Goal: Information Seeking & Learning: Find specific page/section

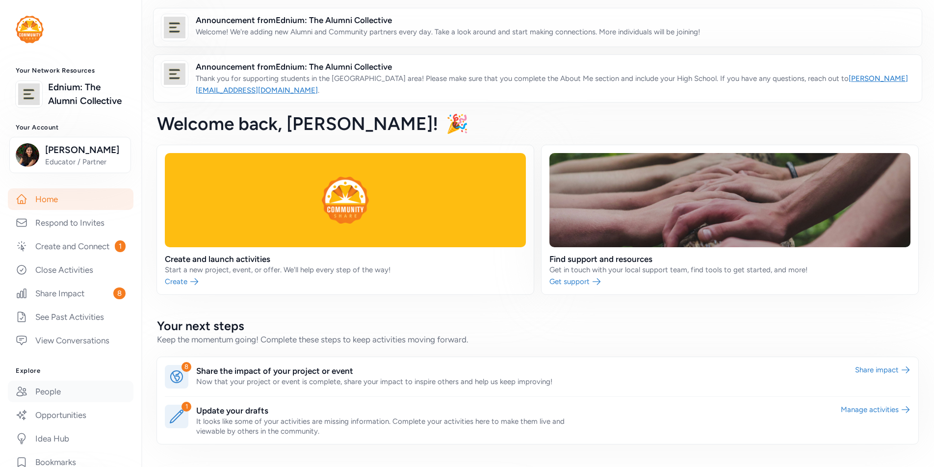
click at [60, 394] on link "People" at bounding box center [71, 392] width 126 height 22
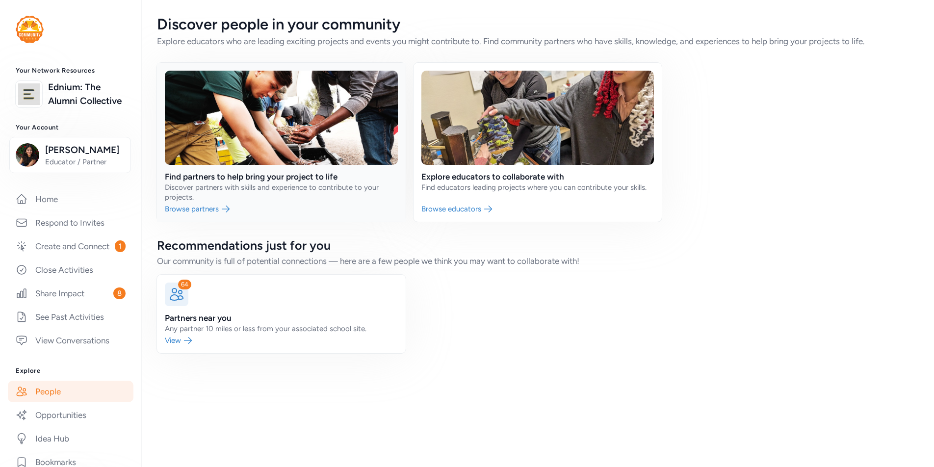
click at [284, 174] on link at bounding box center [281, 142] width 249 height 159
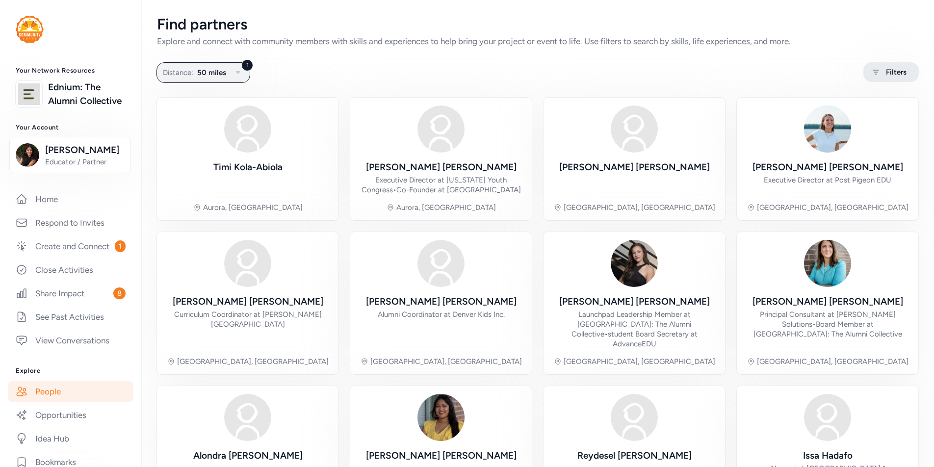
click at [878, 72] on icon at bounding box center [876, 72] width 12 height 12
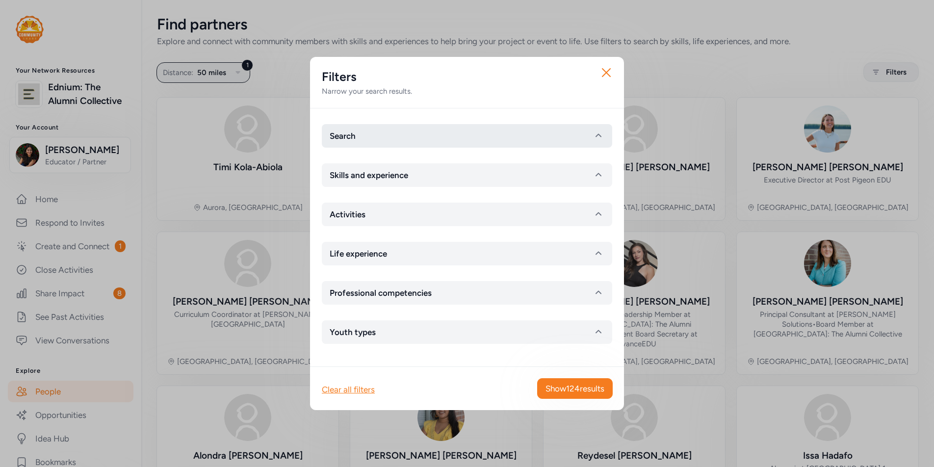
click at [533, 133] on button "Search" at bounding box center [467, 136] width 290 height 24
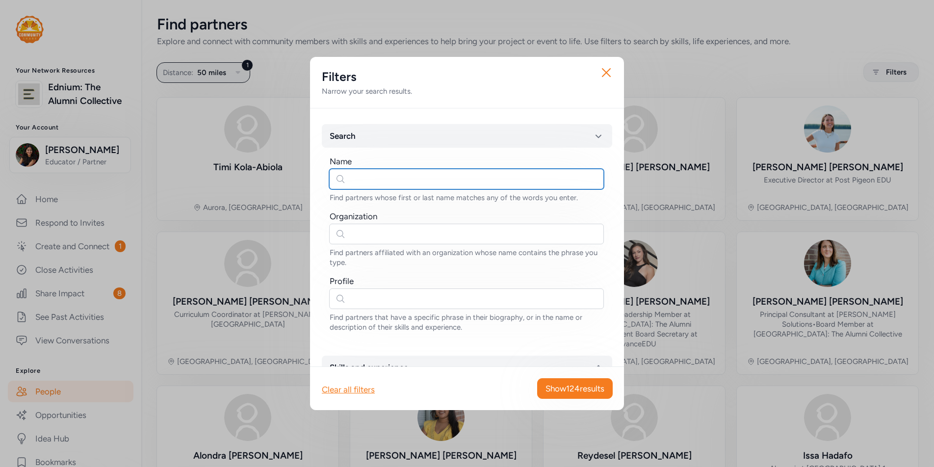
click at [479, 181] on input "text" at bounding box center [466, 179] width 275 height 21
type input "[PERSON_NAME]"
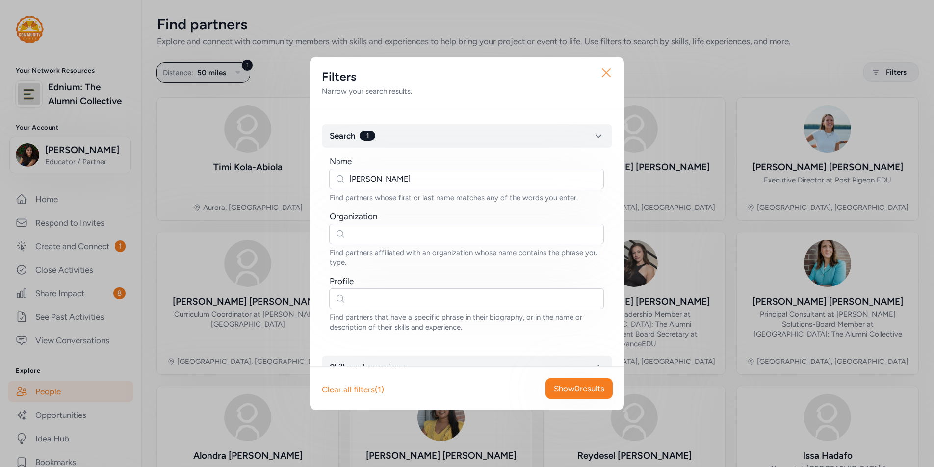
click at [608, 71] on icon "button" at bounding box center [607, 73] width 16 height 16
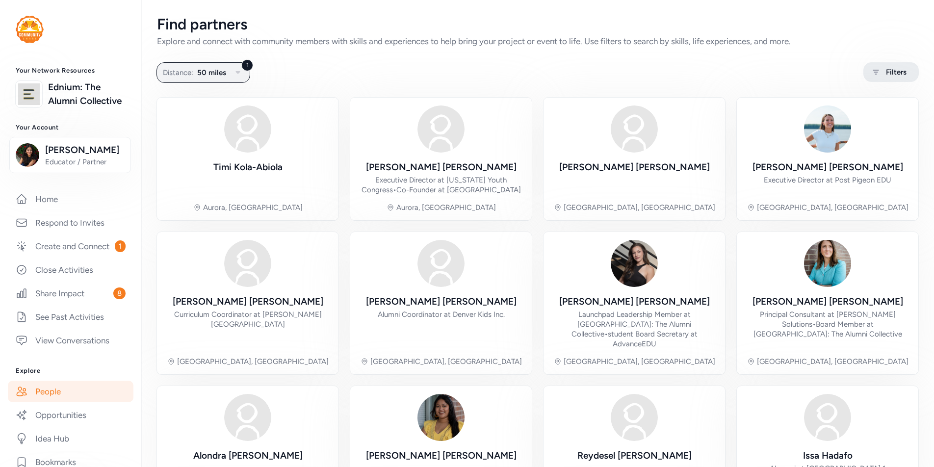
click at [879, 70] on icon at bounding box center [876, 72] width 12 height 12
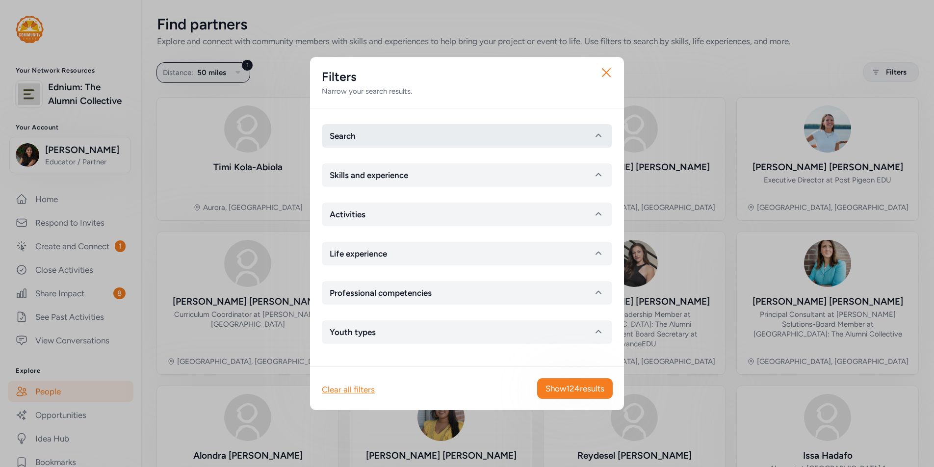
click at [573, 145] on button "Search" at bounding box center [467, 136] width 290 height 24
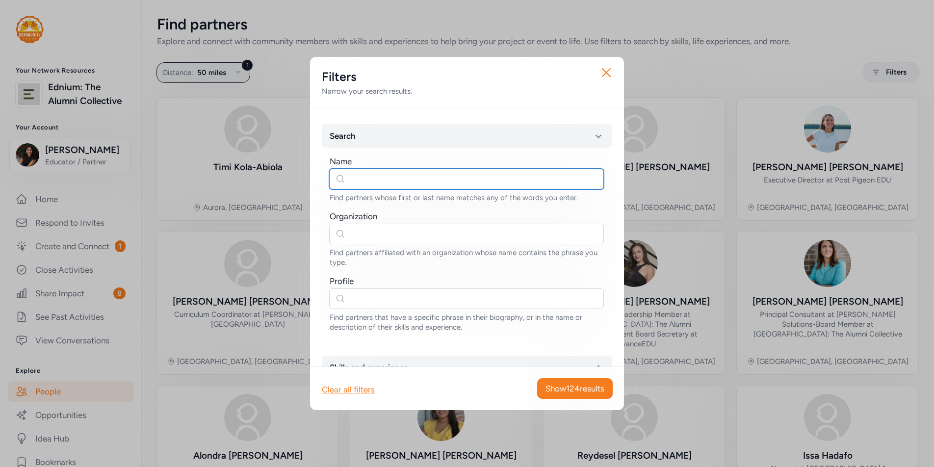
click at [405, 179] on input "text" at bounding box center [466, 179] width 275 height 21
type input "[PERSON_NAME]"
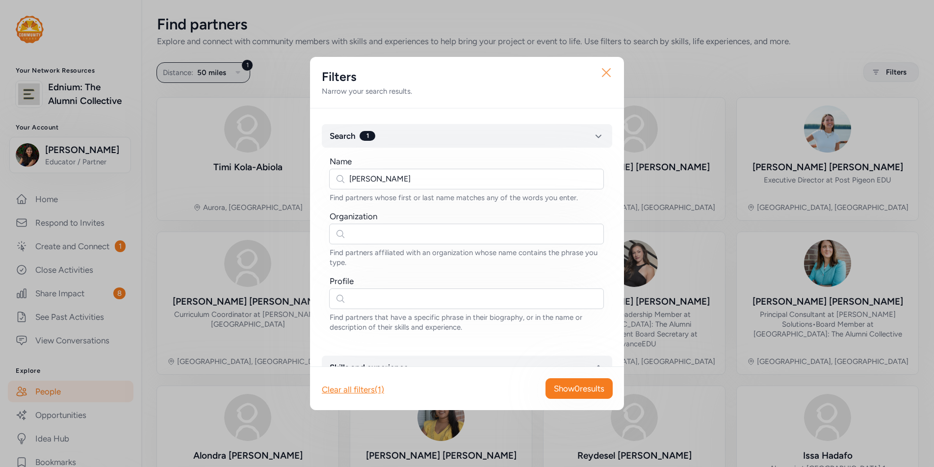
click at [609, 73] on icon "button" at bounding box center [607, 73] width 16 height 16
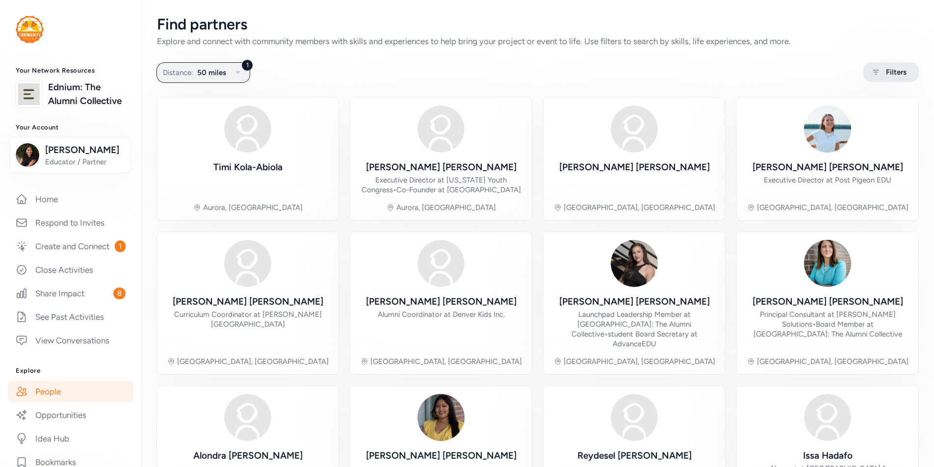
click at [883, 69] on div "Filters" at bounding box center [890, 72] width 55 height 20
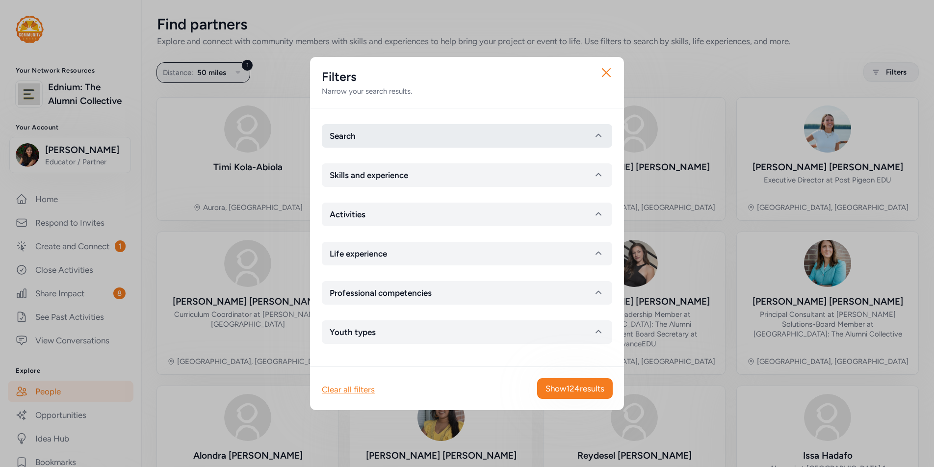
click at [515, 138] on button "Search" at bounding box center [467, 136] width 290 height 24
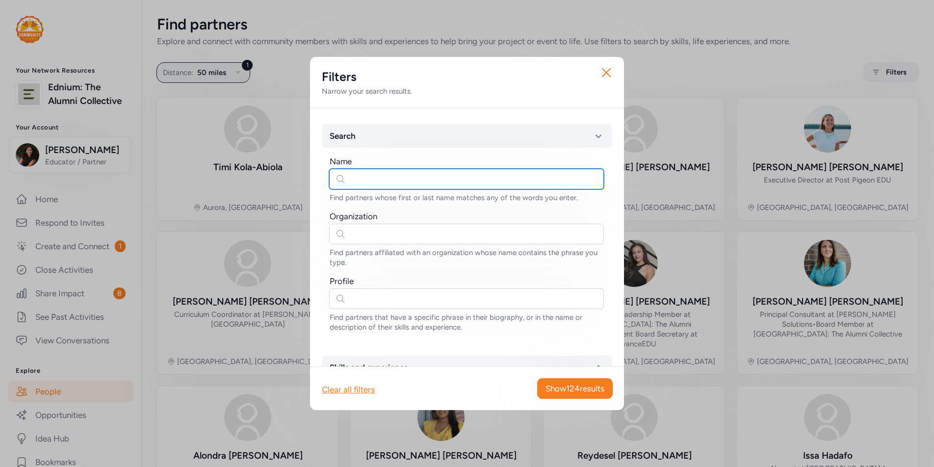
click at [459, 179] on input "text" at bounding box center [466, 179] width 275 height 21
type input "[PERSON_NAME]"
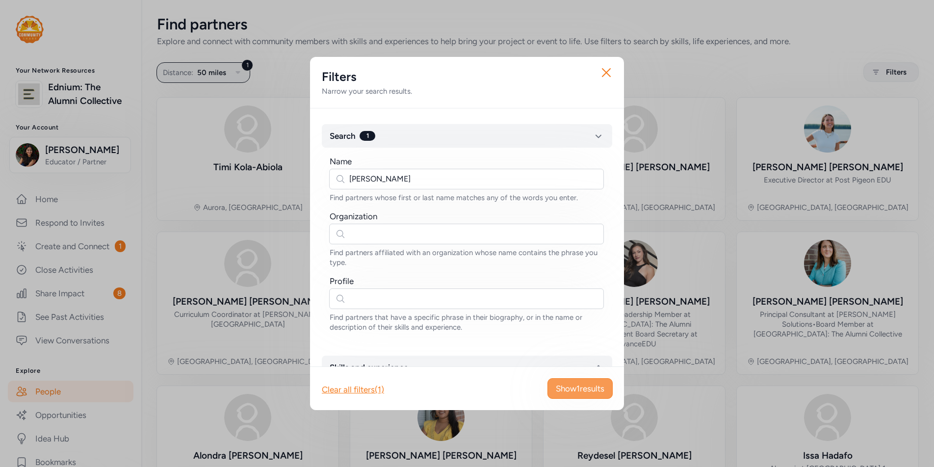
click at [576, 384] on span "Show 1 results" at bounding box center [580, 389] width 49 height 12
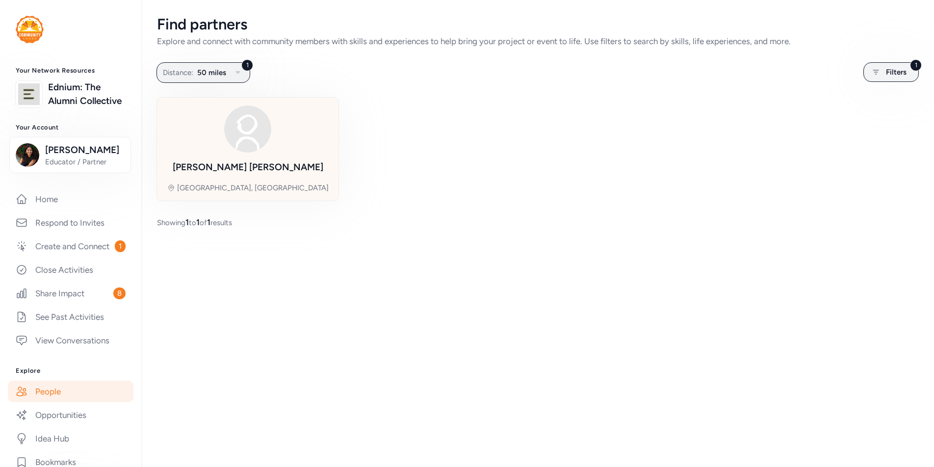
click at [280, 157] on div "[PERSON_NAME] Westminster, [GEOGRAPHIC_DATA]" at bounding box center [248, 148] width 166 height 87
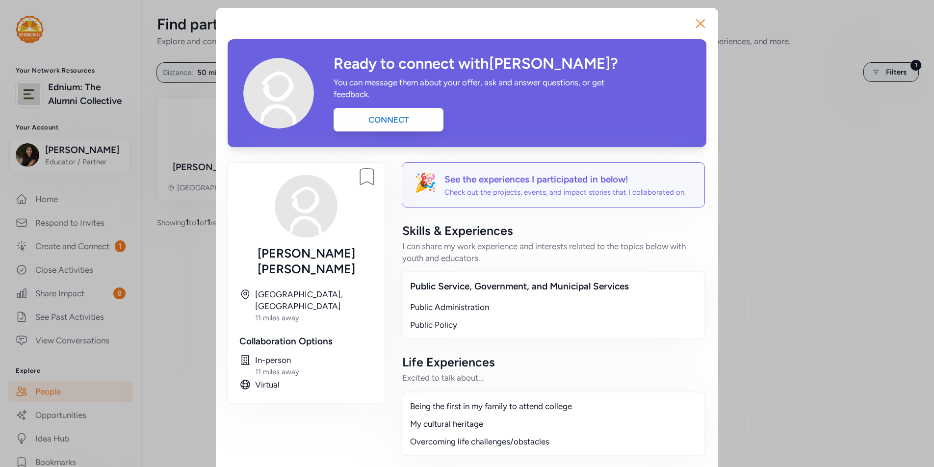
click at [793, 271] on div "Close Ready to connect with [PERSON_NAME] ? You can message them about your off…" at bounding box center [467, 324] width 934 height 648
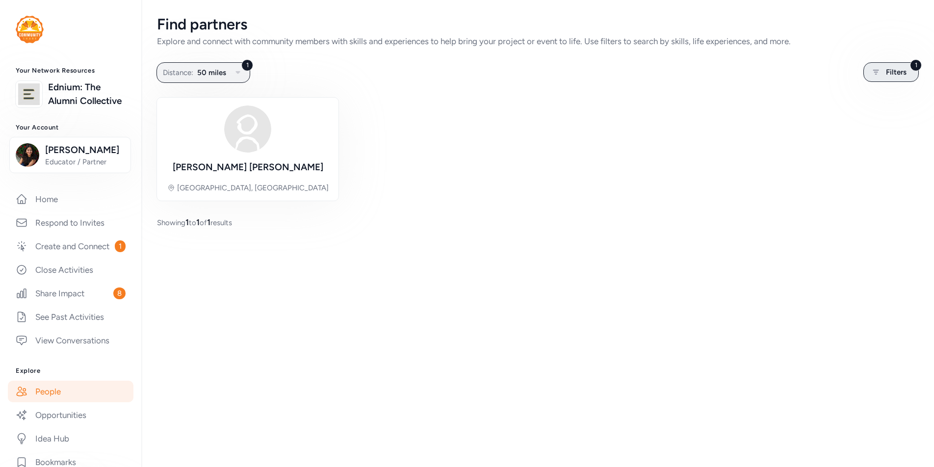
click at [896, 74] on span "Filters" at bounding box center [896, 72] width 21 height 12
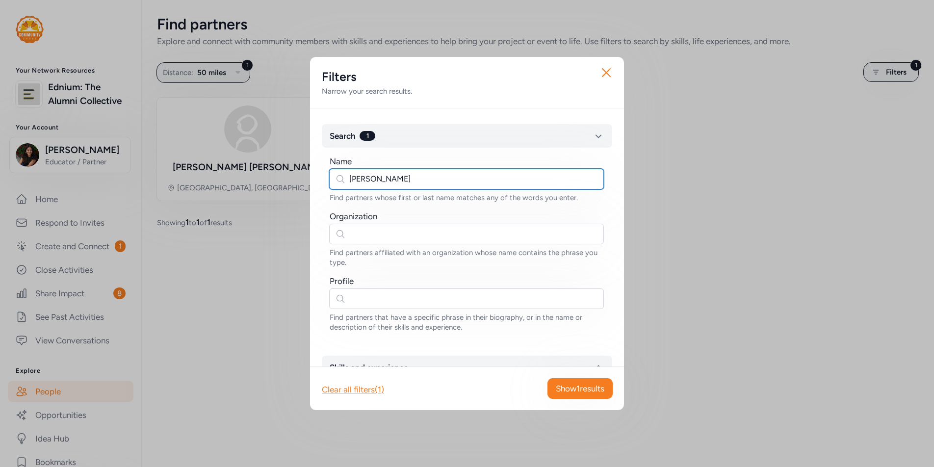
click at [408, 178] on input "[PERSON_NAME]" at bounding box center [466, 179] width 275 height 21
type input "[PERSON_NAME]"
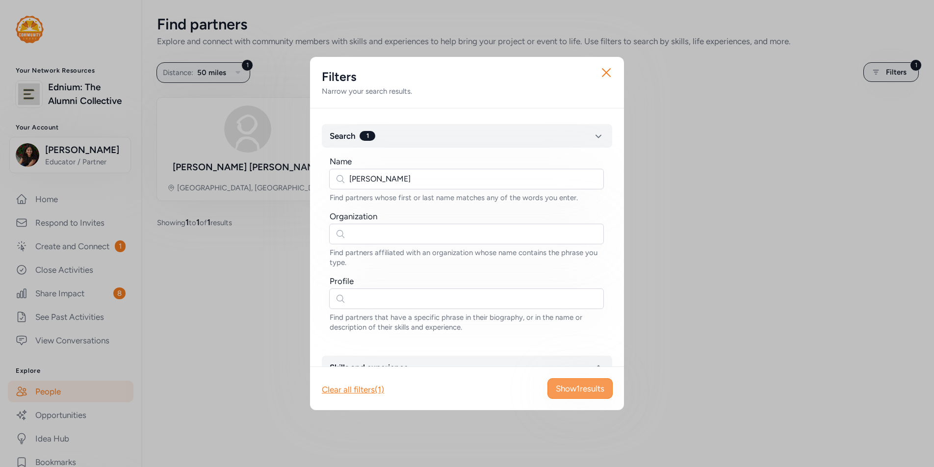
click at [587, 388] on span "Show 1 results" at bounding box center [580, 389] width 49 height 12
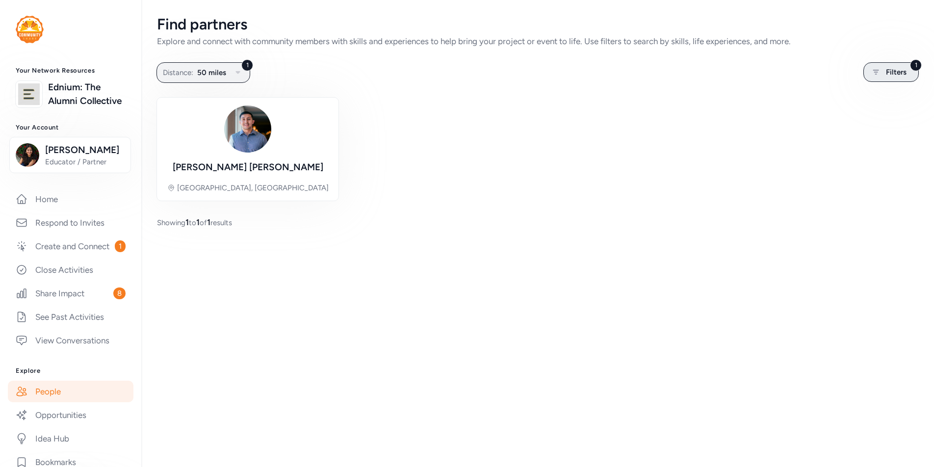
click at [887, 70] on span "Filters" at bounding box center [896, 72] width 21 height 12
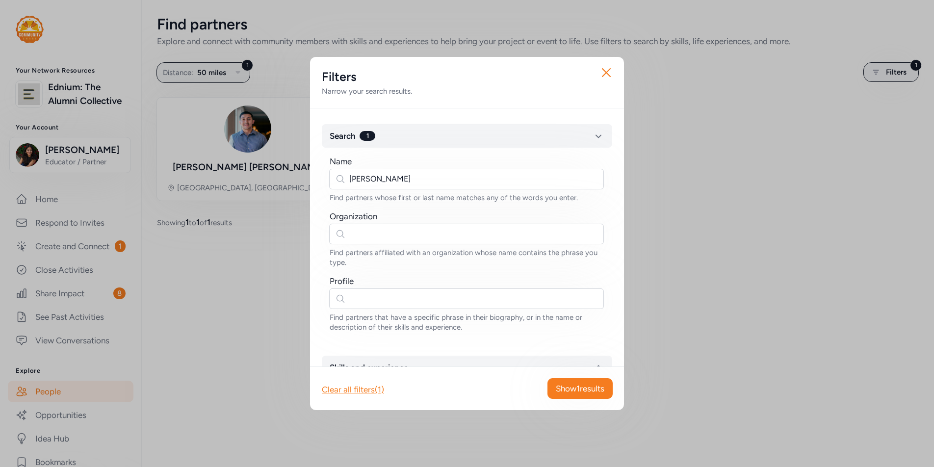
click at [251, 378] on div "Close Filters Narrow your search results. Search 1 Name [PERSON_NAME] Find part…" at bounding box center [467, 233] width 934 height 467
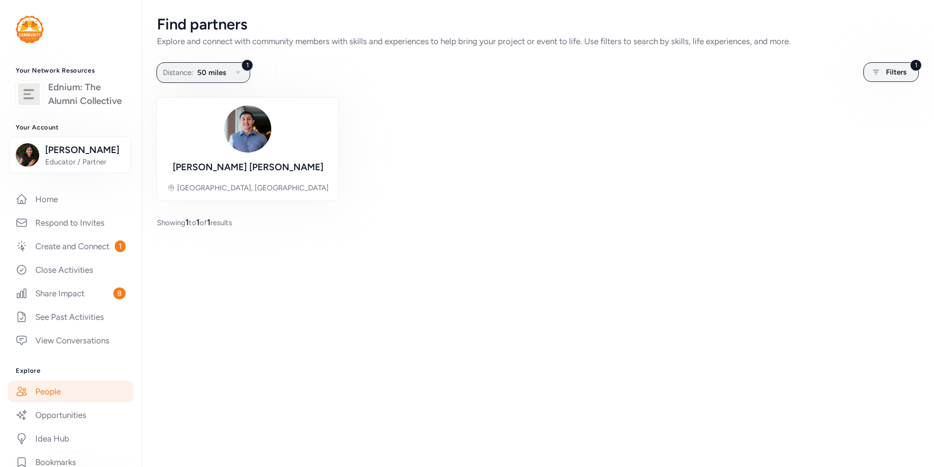
click at [88, 99] on link "Ednium: The Alumni Collective" at bounding box center [87, 93] width 78 height 27
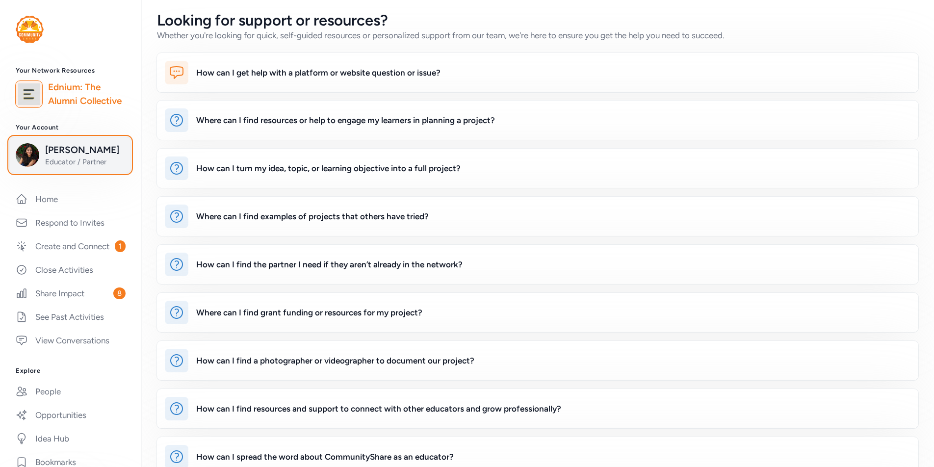
click at [84, 152] on span "[PERSON_NAME]" at bounding box center [84, 150] width 79 height 14
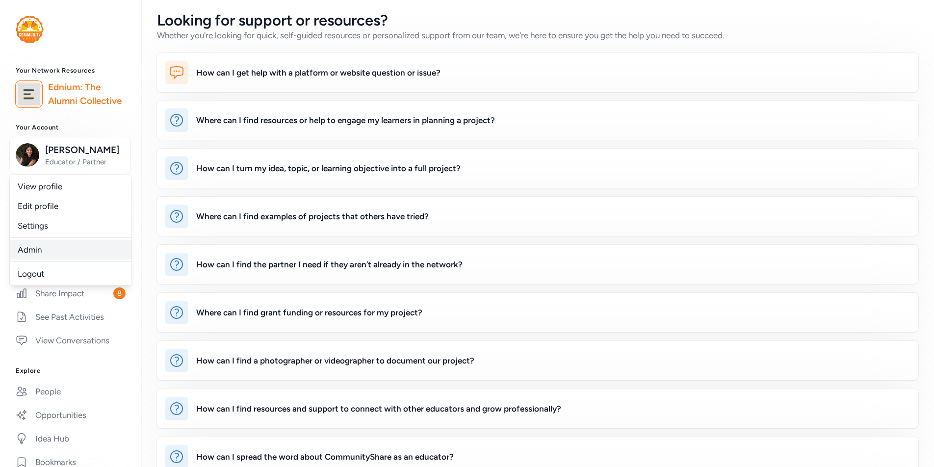
click at [71, 250] on link "Admin" at bounding box center [71, 250] width 122 height 20
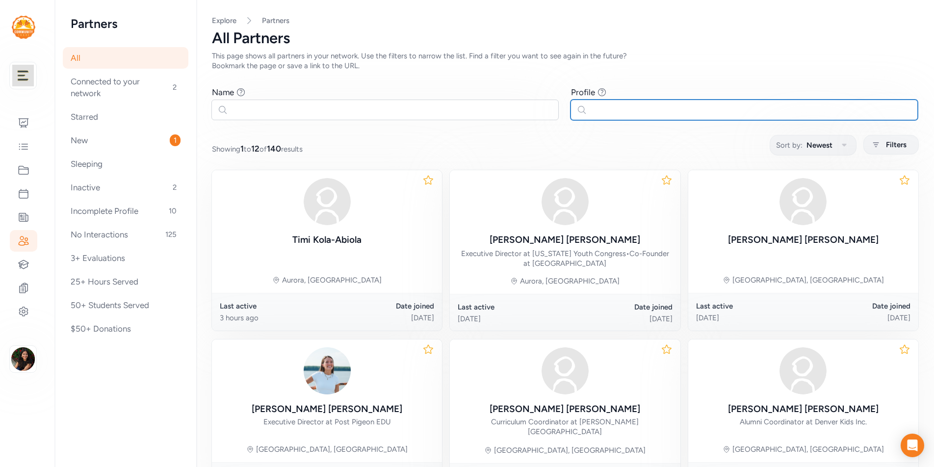
click at [703, 114] on input "text" at bounding box center [744, 110] width 347 height 21
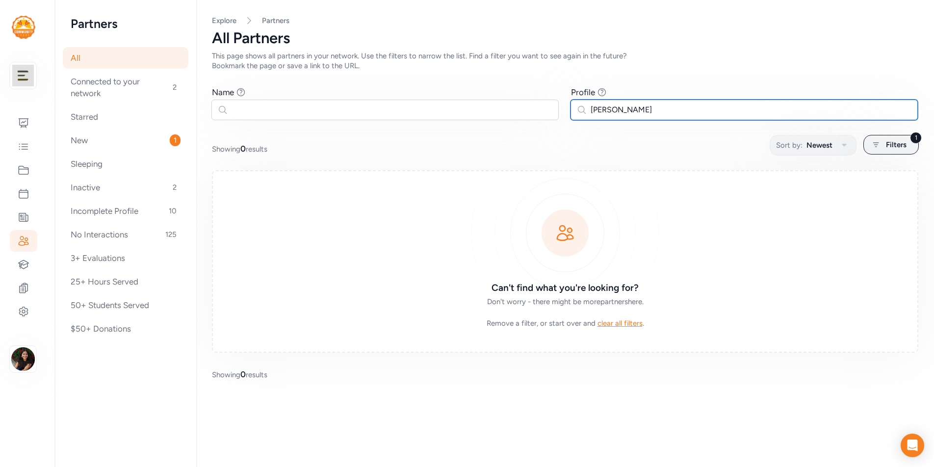
type input "[PERSON_NAME]"
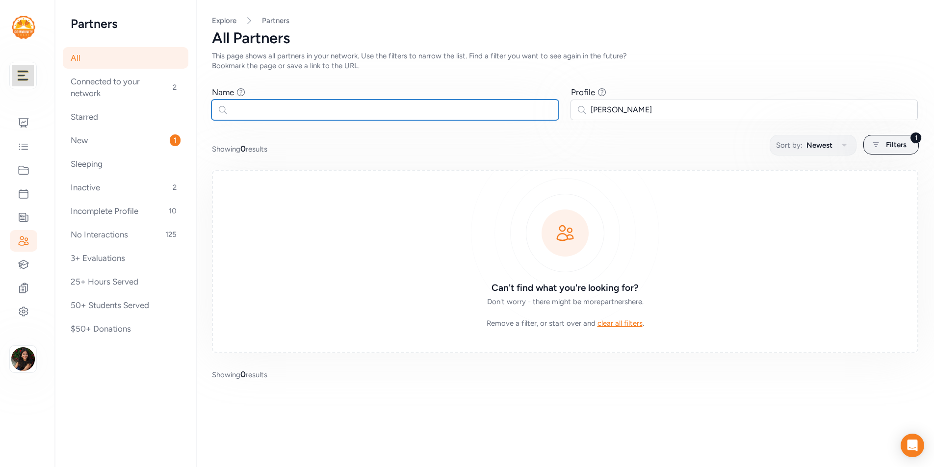
click at [450, 110] on input "text" at bounding box center [384, 110] width 347 height 21
type input "[PERSON_NAME]"
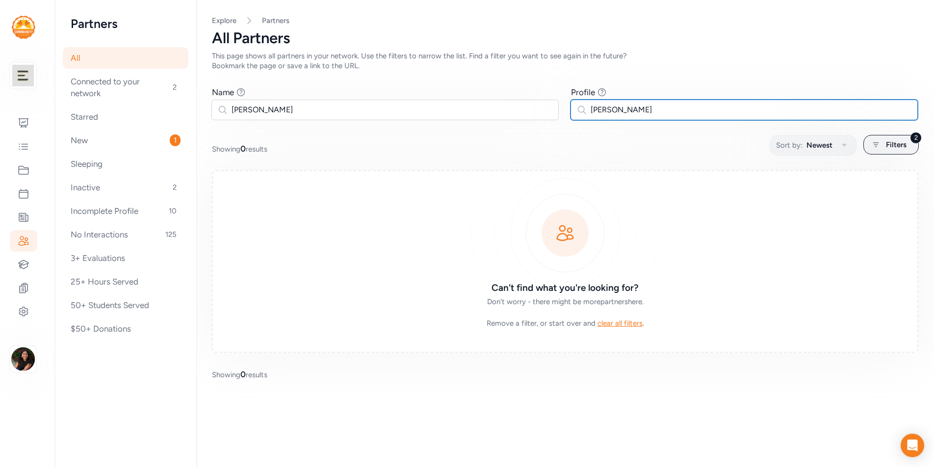
click at [688, 109] on input "[PERSON_NAME]" at bounding box center [744, 110] width 347 height 21
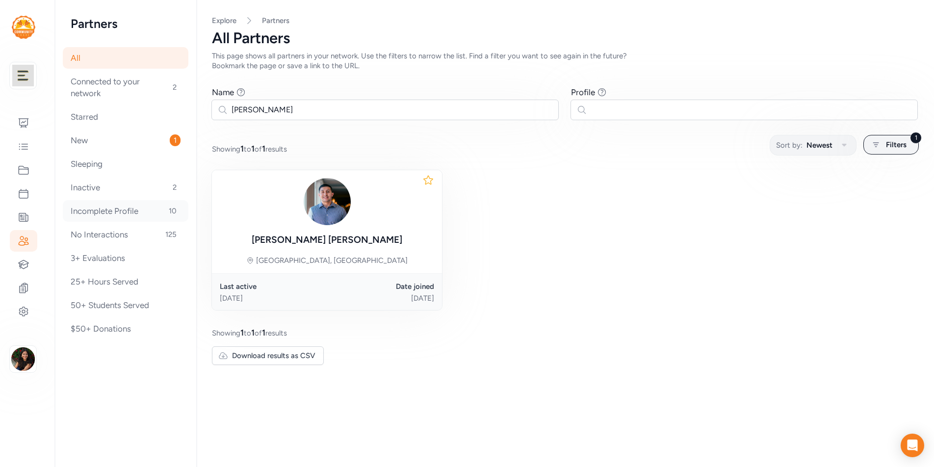
click at [146, 205] on div "Incomplete Profile 10" at bounding box center [126, 211] width 126 height 22
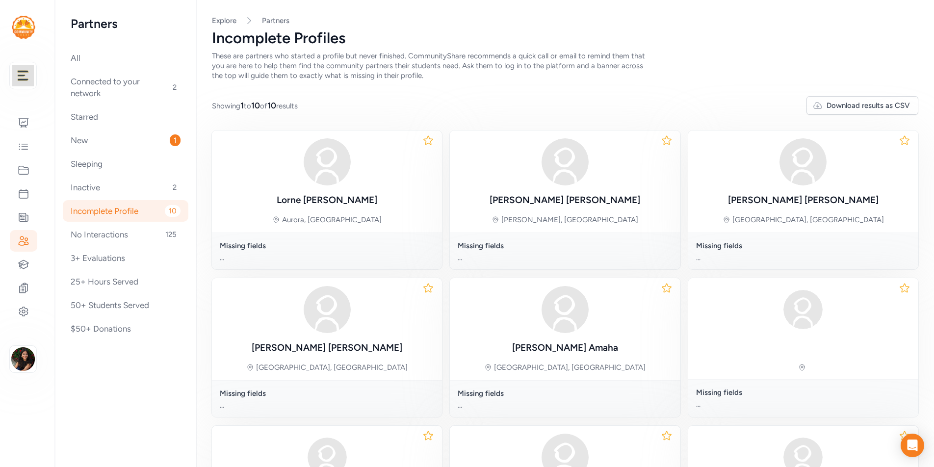
click at [132, 211] on div "Incomplete Profile 10" at bounding box center [126, 211] width 126 height 22
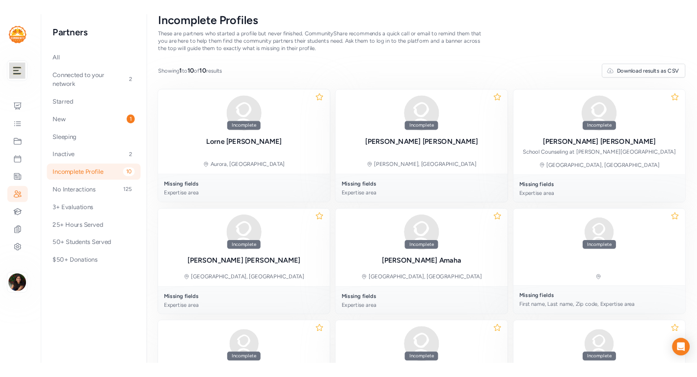
scroll to position [29, 0]
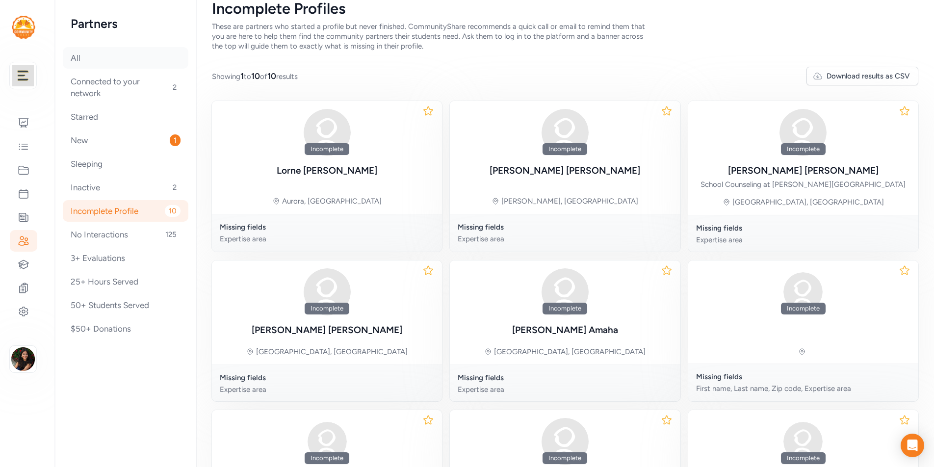
click at [127, 59] on div "All" at bounding box center [126, 58] width 126 height 22
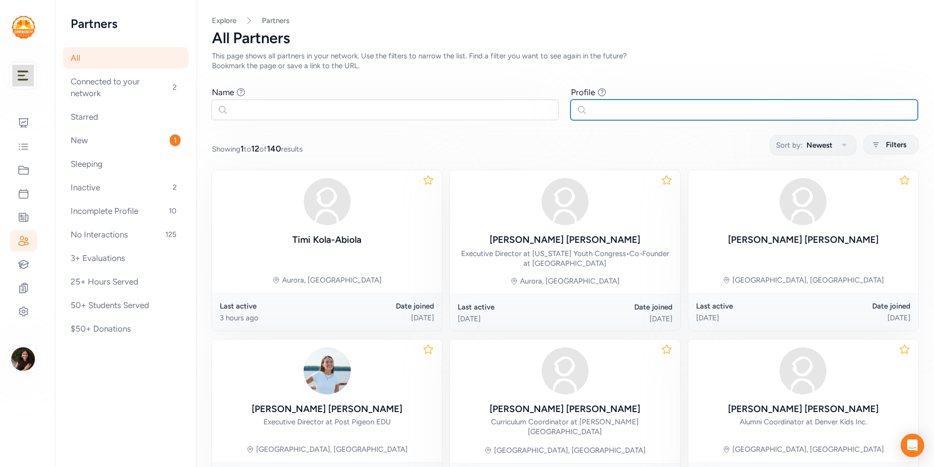
click at [640, 110] on input "text" at bounding box center [744, 110] width 347 height 21
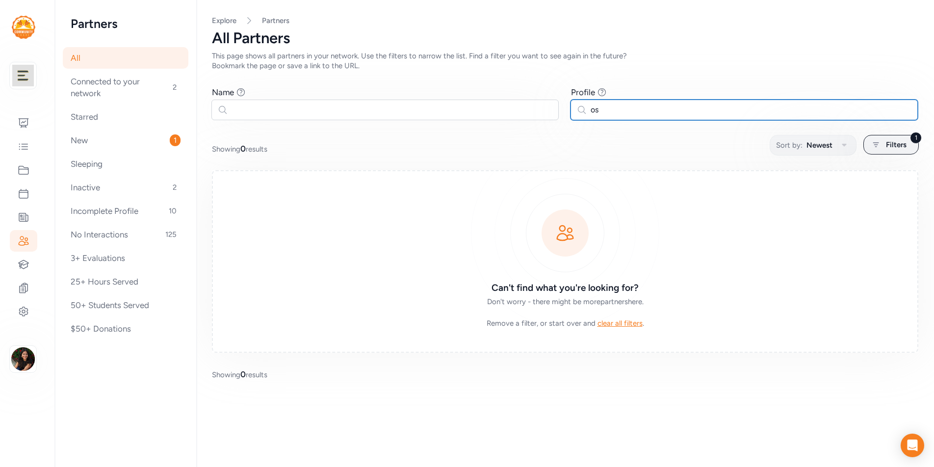
type input "o"
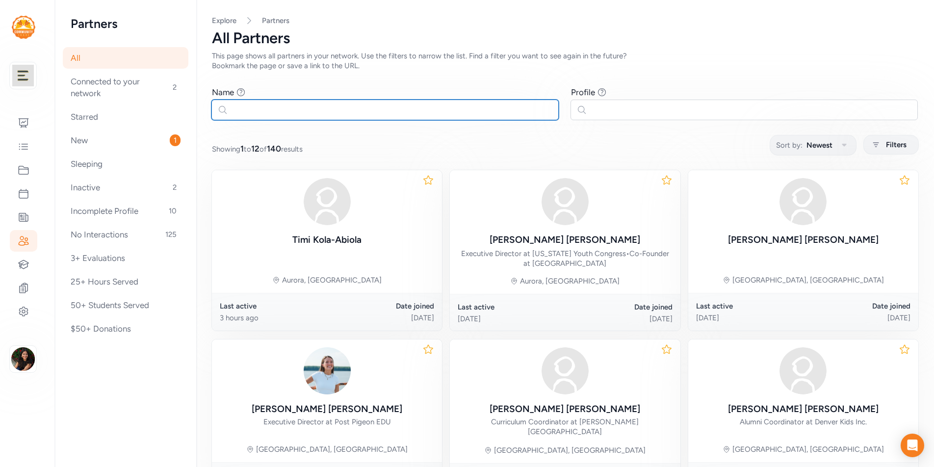
click at [519, 112] on input "text" at bounding box center [384, 110] width 347 height 21
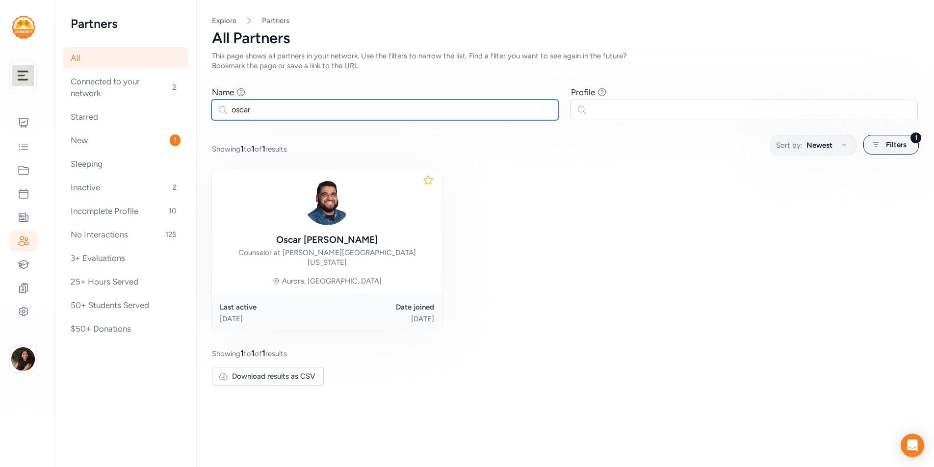
click at [314, 115] on input "oscar" at bounding box center [384, 110] width 347 height 21
type input "toby"
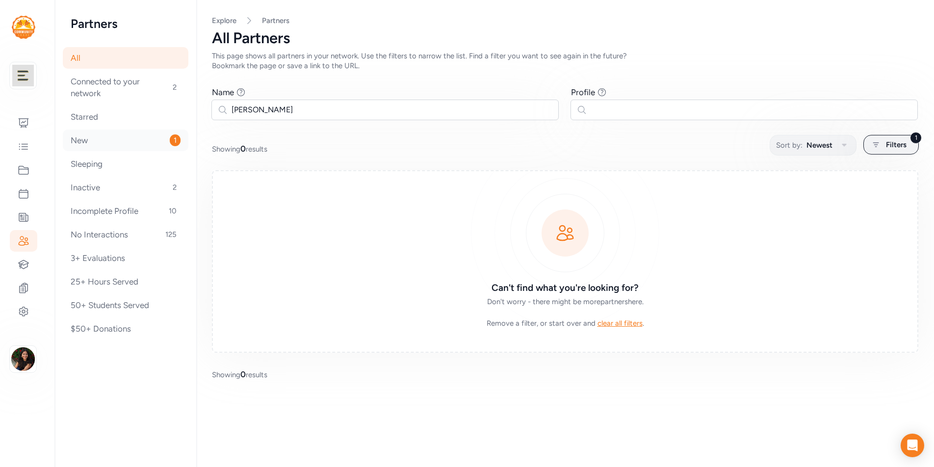
click at [134, 142] on div "New 1" at bounding box center [126, 141] width 126 height 22
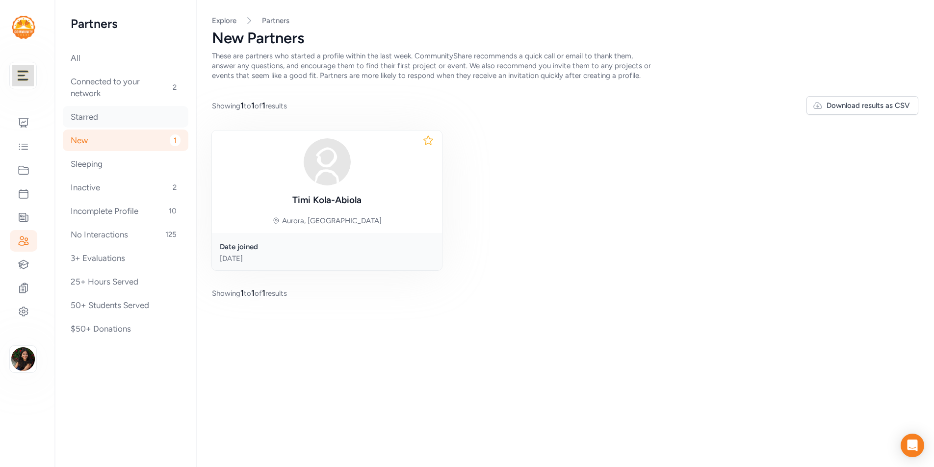
click at [114, 119] on div "Starred" at bounding box center [126, 117] width 126 height 22
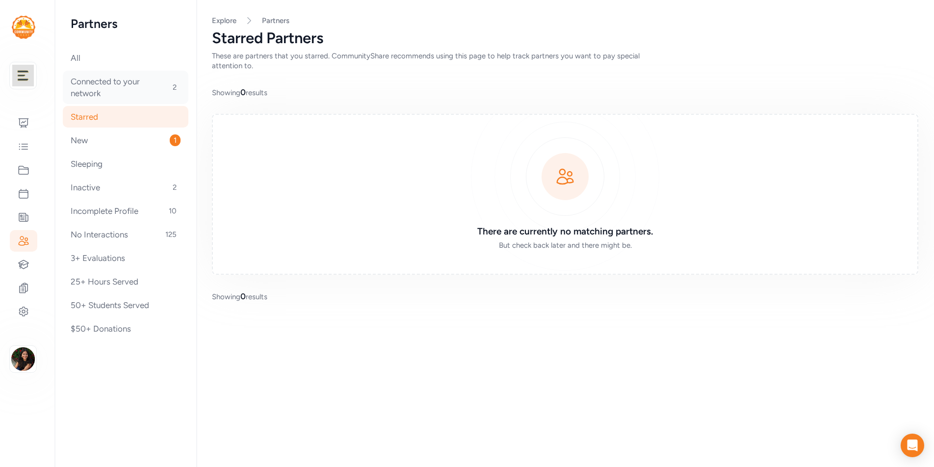
click at [134, 82] on div "Connected to your network 2" at bounding box center [126, 87] width 126 height 33
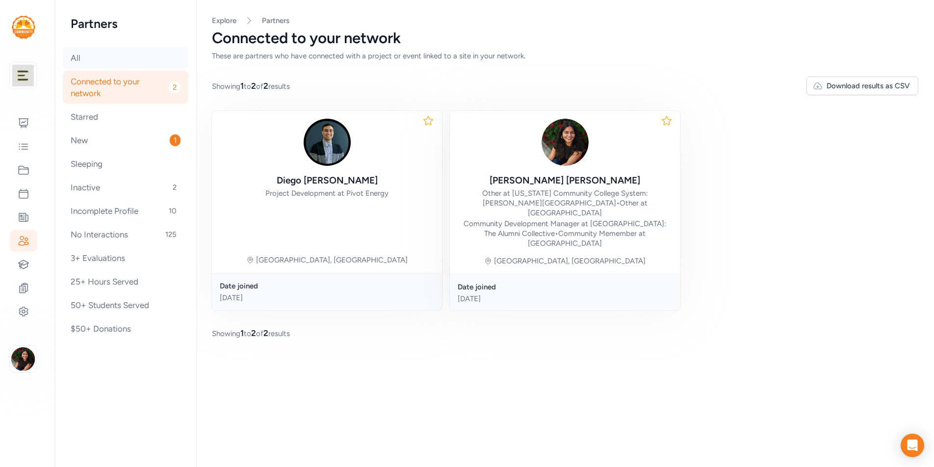
click at [132, 56] on div "All" at bounding box center [126, 58] width 126 height 22
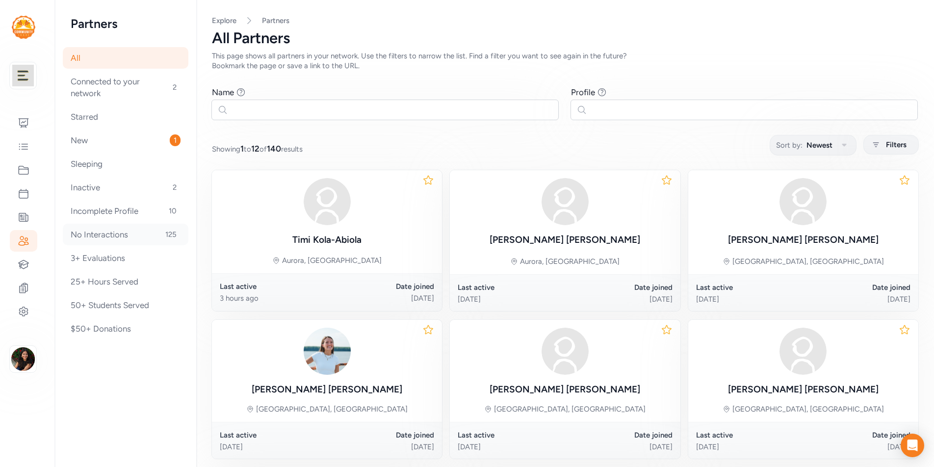
click at [141, 232] on div "No Interactions 125" at bounding box center [126, 235] width 126 height 22
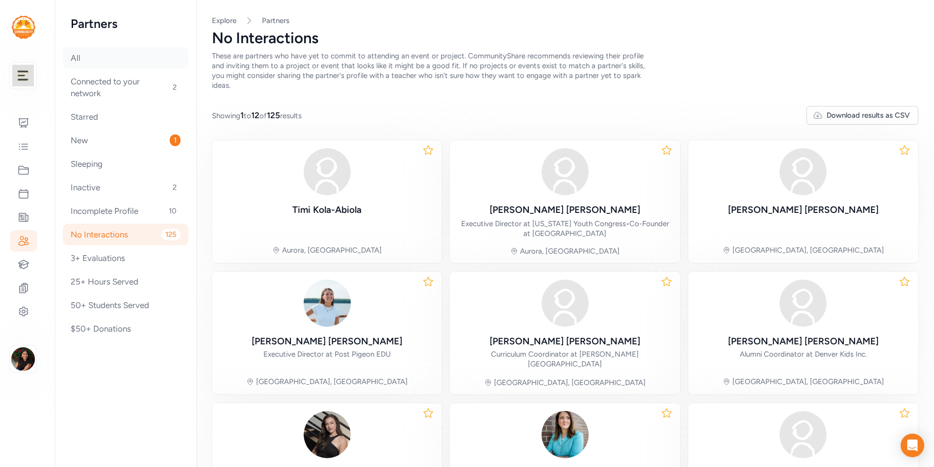
click at [116, 65] on div "All" at bounding box center [126, 58] width 126 height 22
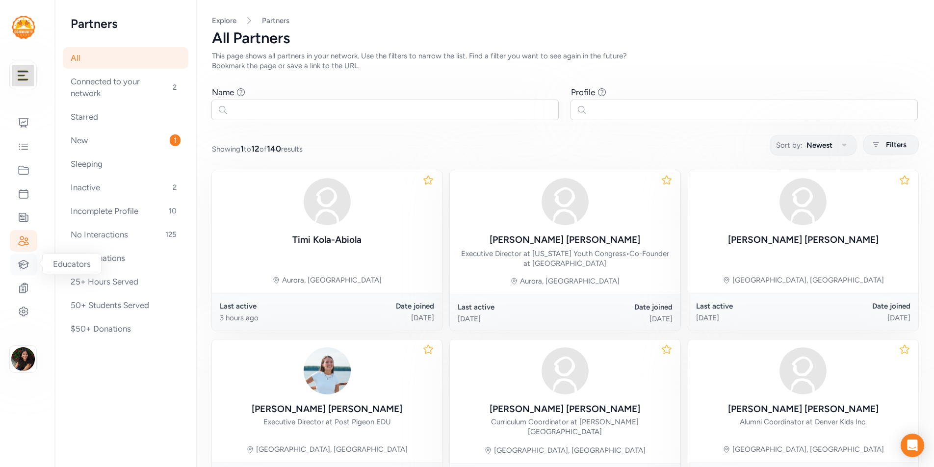
click at [22, 261] on icon at bounding box center [24, 265] width 12 height 12
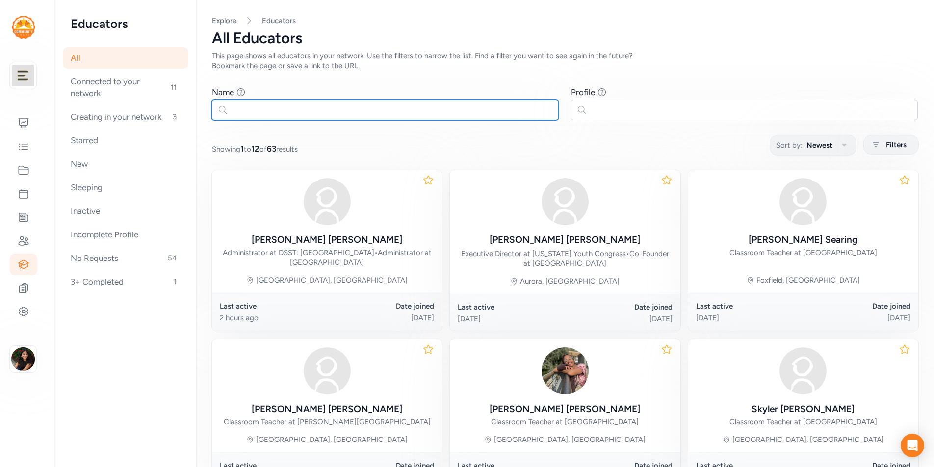
click at [309, 108] on input "text" at bounding box center [384, 110] width 347 height 21
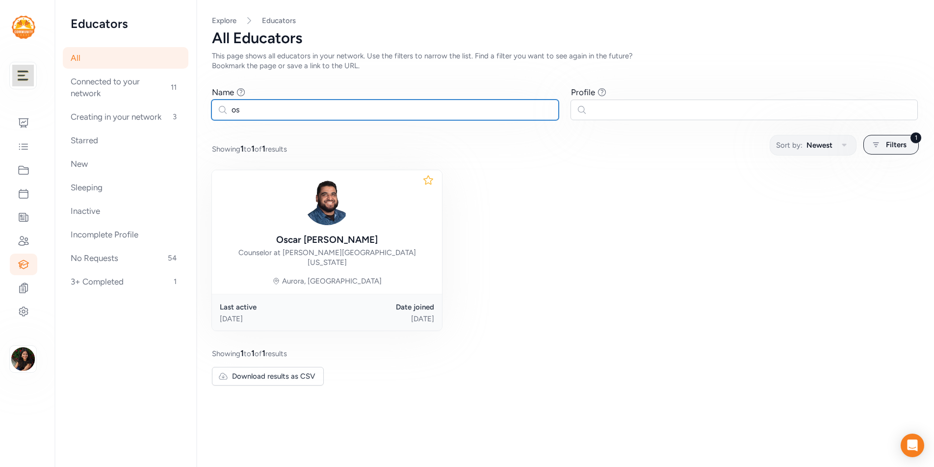
type input "o"
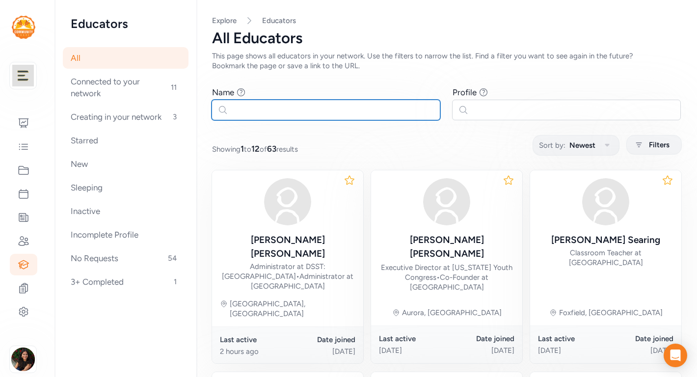
click at [284, 106] on input "text" at bounding box center [325, 110] width 229 height 21
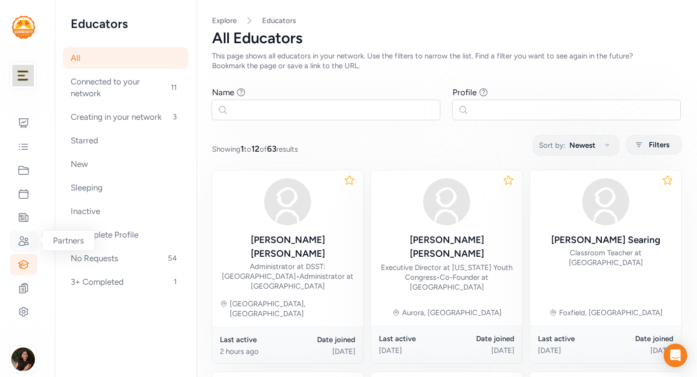
click at [26, 240] on icon at bounding box center [24, 240] width 10 height 9
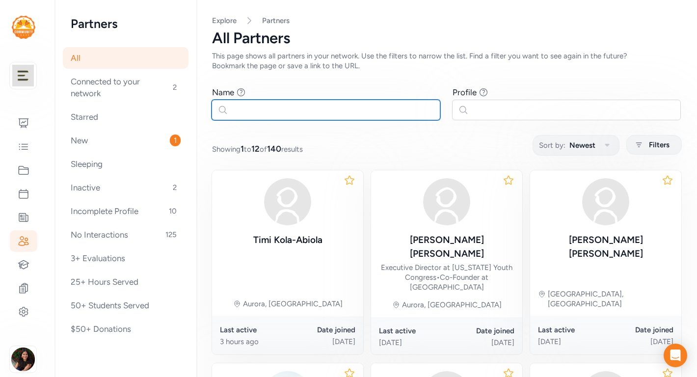
click at [292, 111] on input "text" at bounding box center [325, 110] width 229 height 21
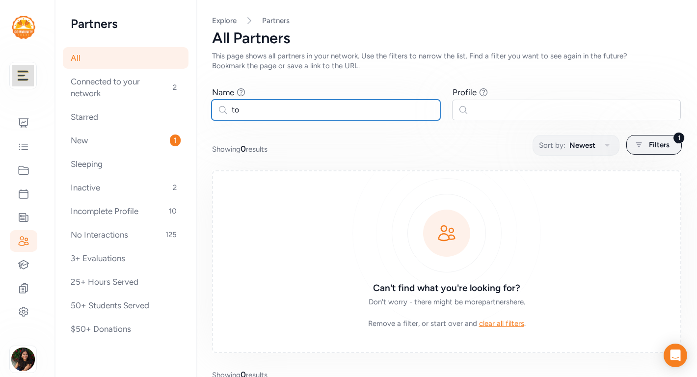
type input "t"
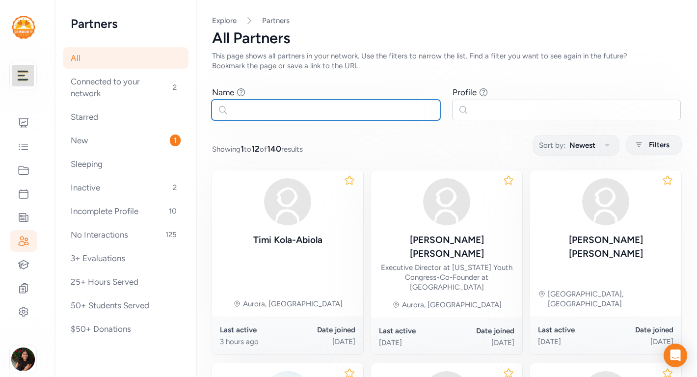
click at [281, 113] on input "text" at bounding box center [325, 110] width 229 height 21
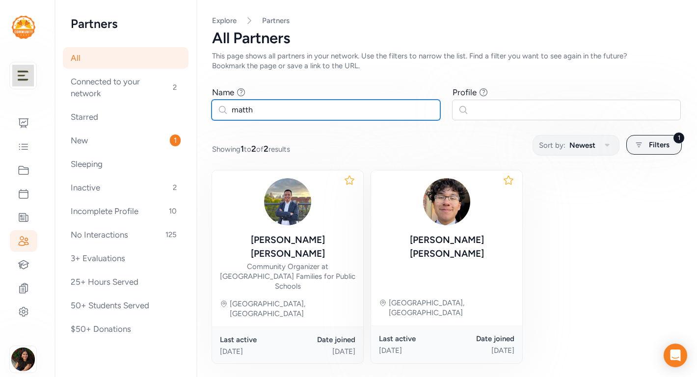
click at [370, 107] on input "matth" at bounding box center [325, 110] width 229 height 21
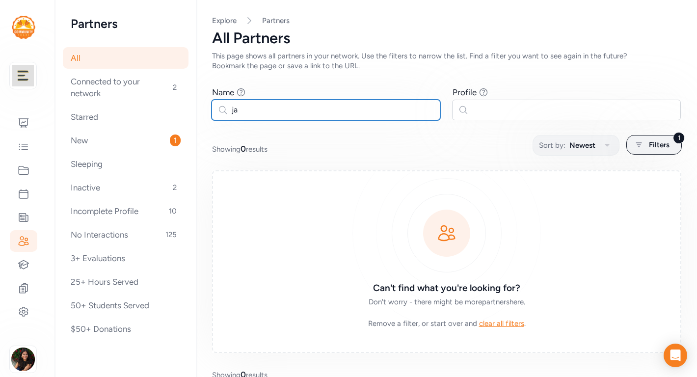
type input "j"
click at [323, 106] on input "kim" at bounding box center [325, 110] width 229 height 21
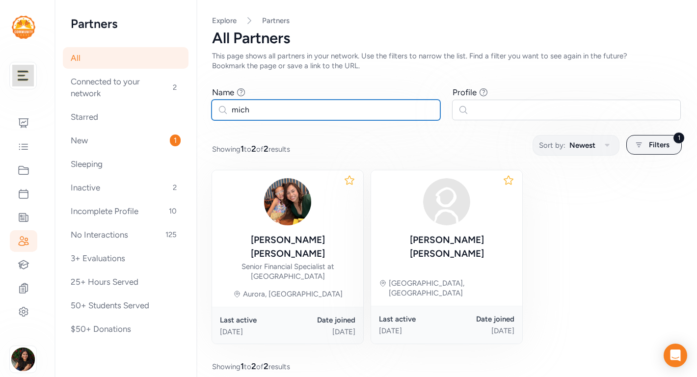
click at [315, 118] on input "mich" at bounding box center [325, 110] width 229 height 21
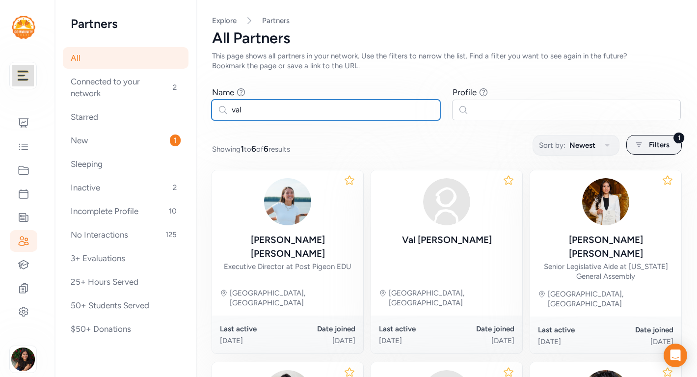
click at [291, 114] on input "val" at bounding box center [325, 110] width 229 height 21
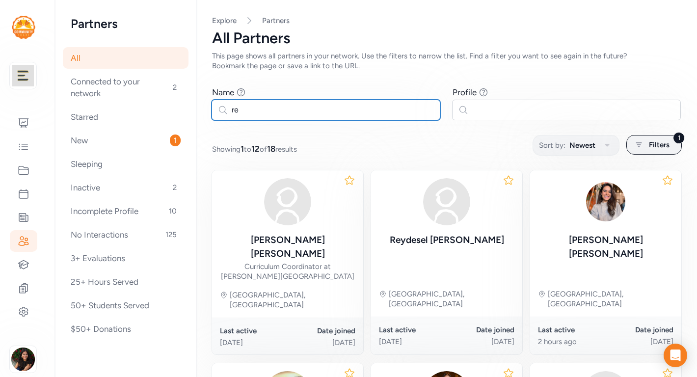
click at [333, 108] on input "re" at bounding box center [325, 110] width 229 height 21
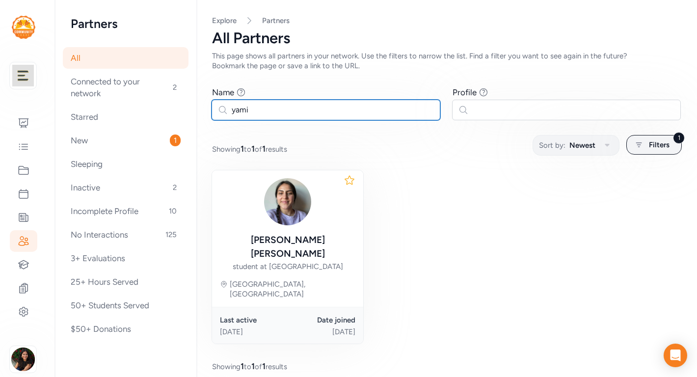
click at [313, 110] on input "yami" at bounding box center [325, 110] width 229 height 21
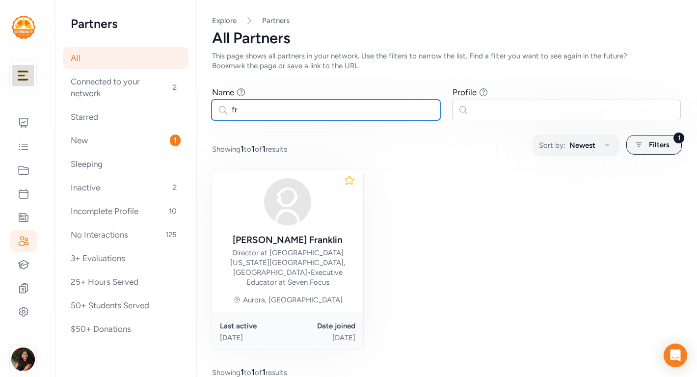
type input "f"
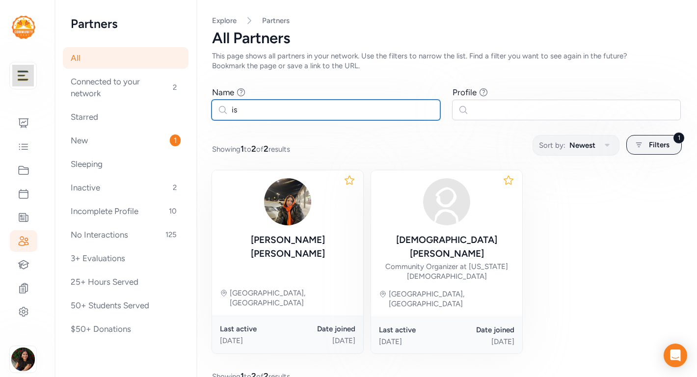
type input "i"
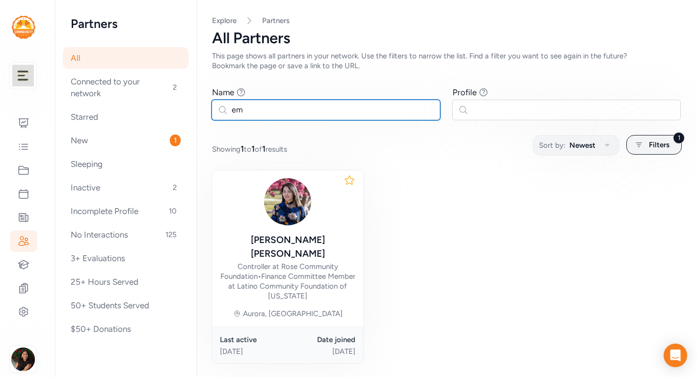
type input "e"
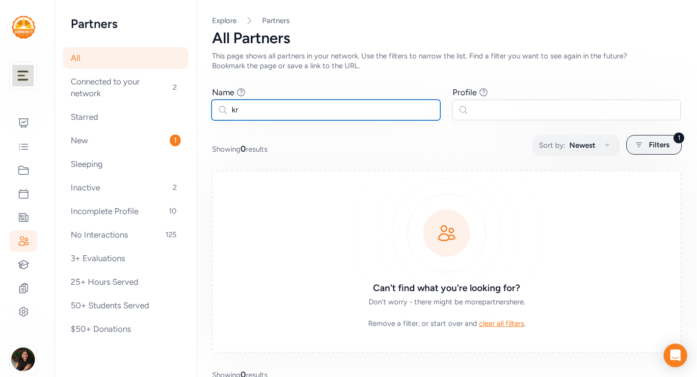
type input "k"
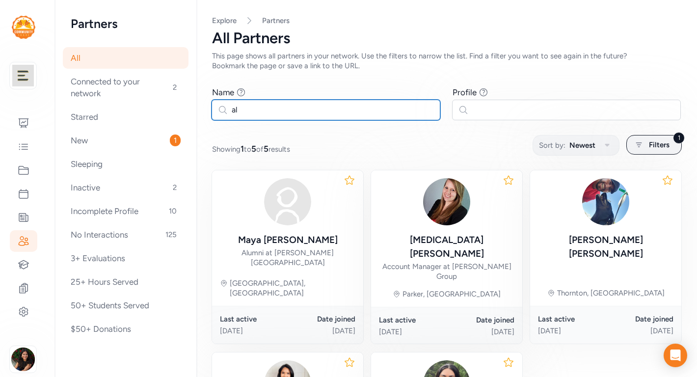
type input "a"
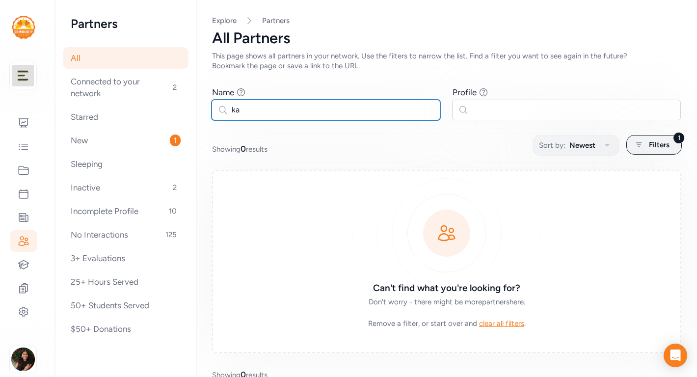
type input "k"
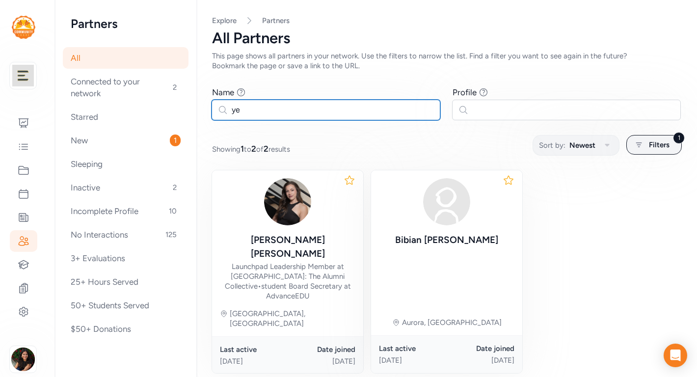
type input "y"
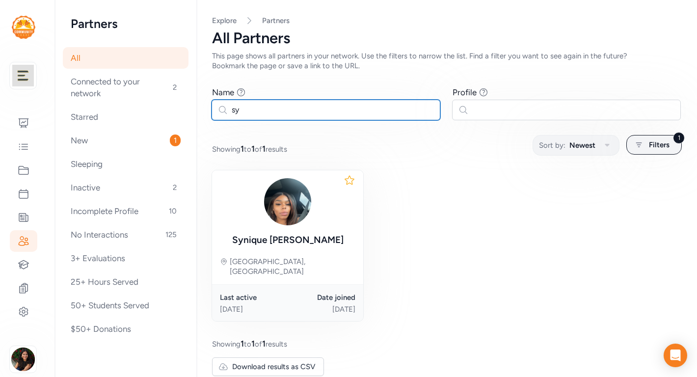
type input "s"
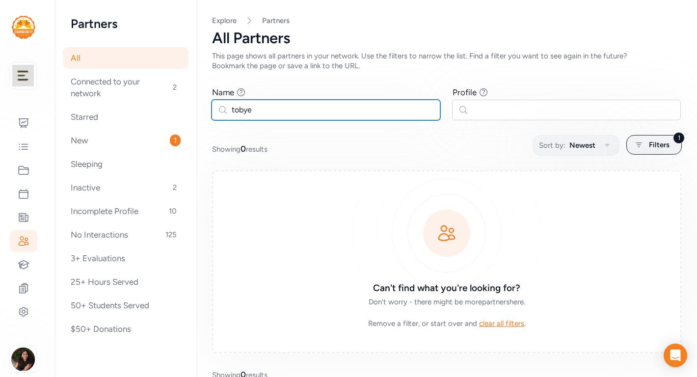
type input "tobye"
